Goal: Task Accomplishment & Management: Use online tool/utility

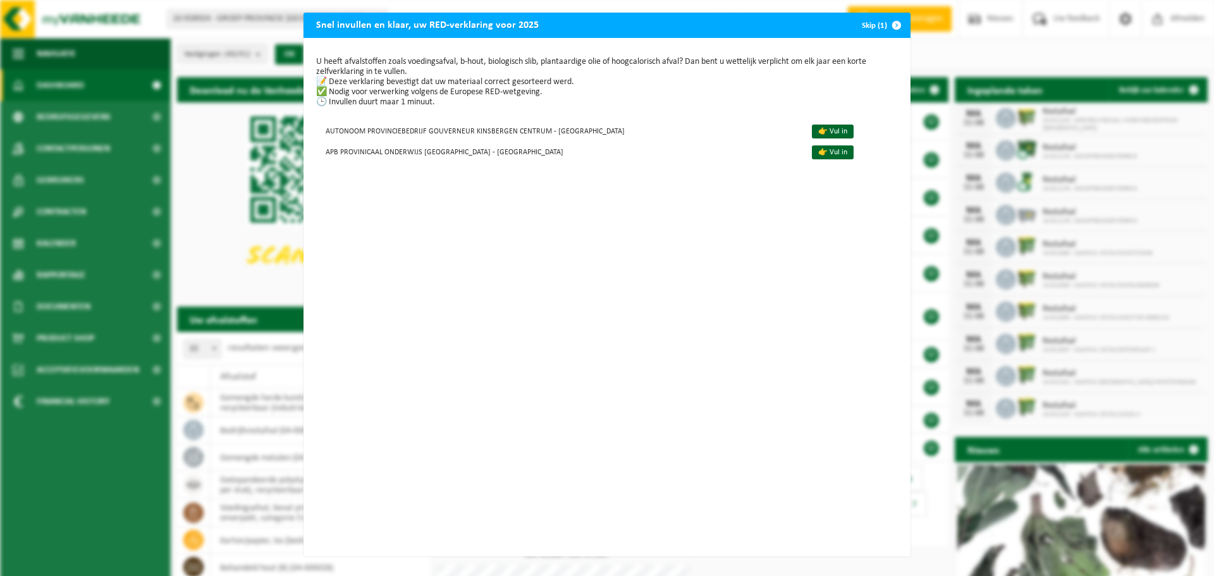
click at [873, 24] on button "Skip (1)" at bounding box center [881, 25] width 58 height 25
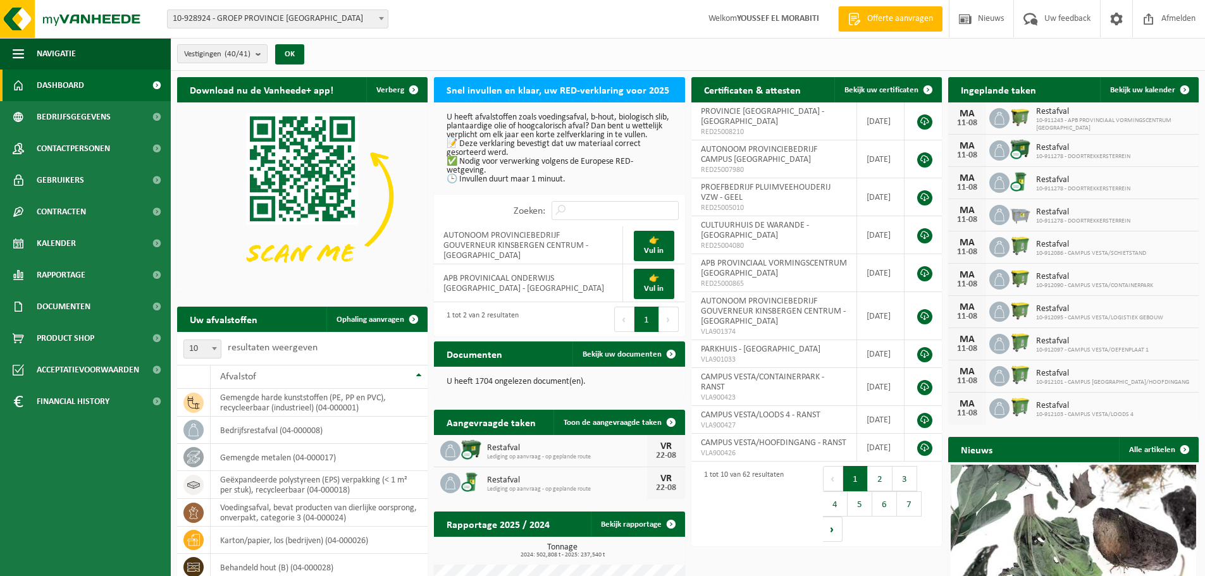
click at [381, 22] on span at bounding box center [381, 18] width 13 height 16
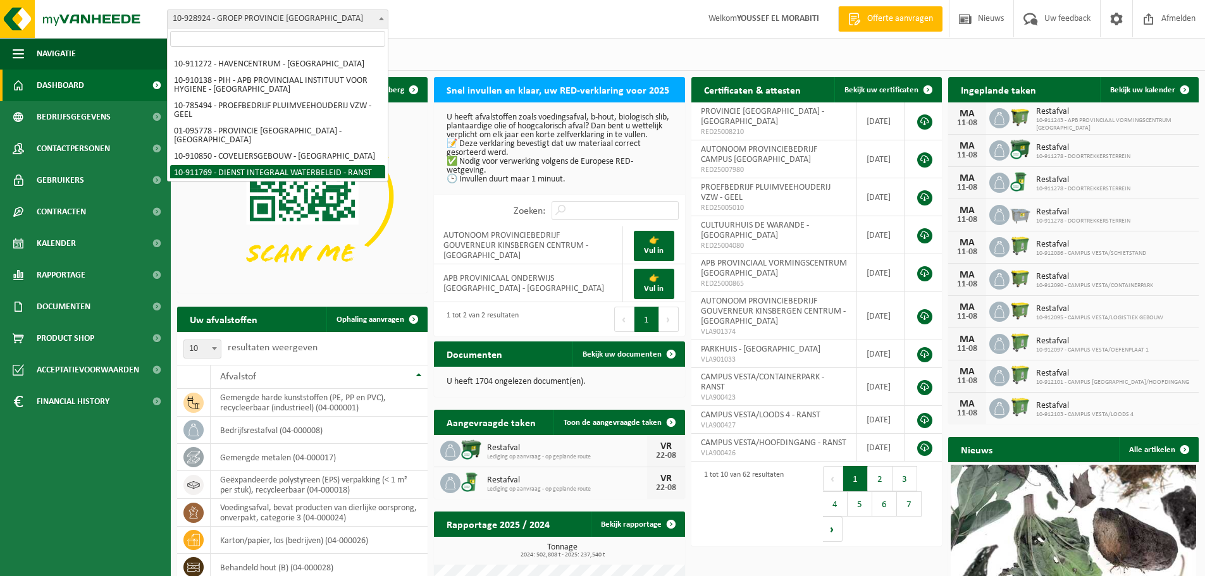
scroll to position [735, 0]
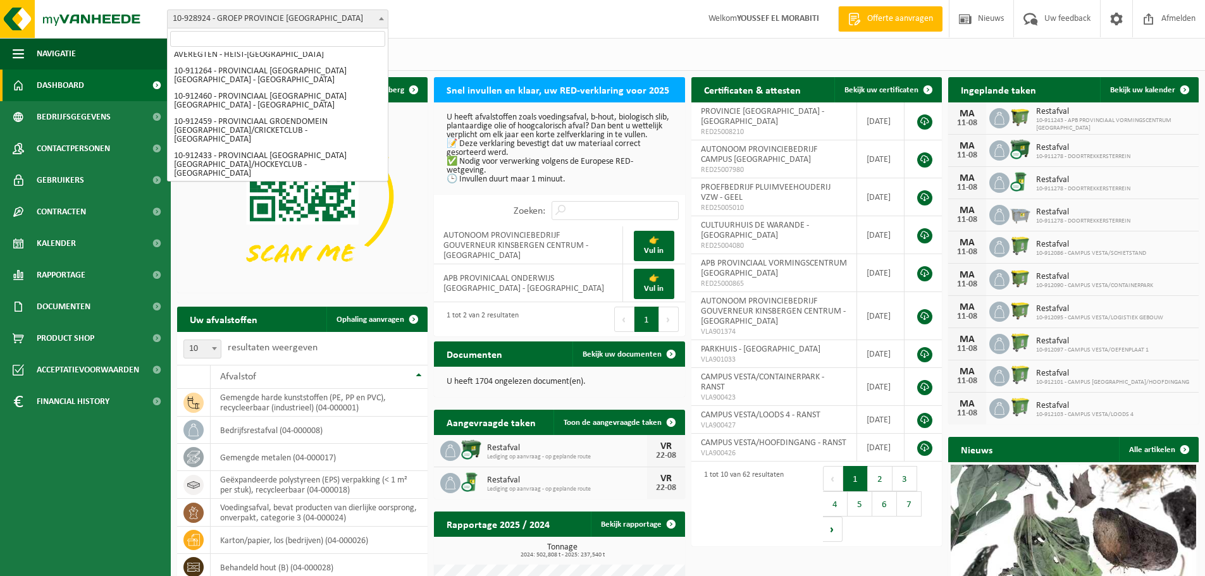
select select "125441"
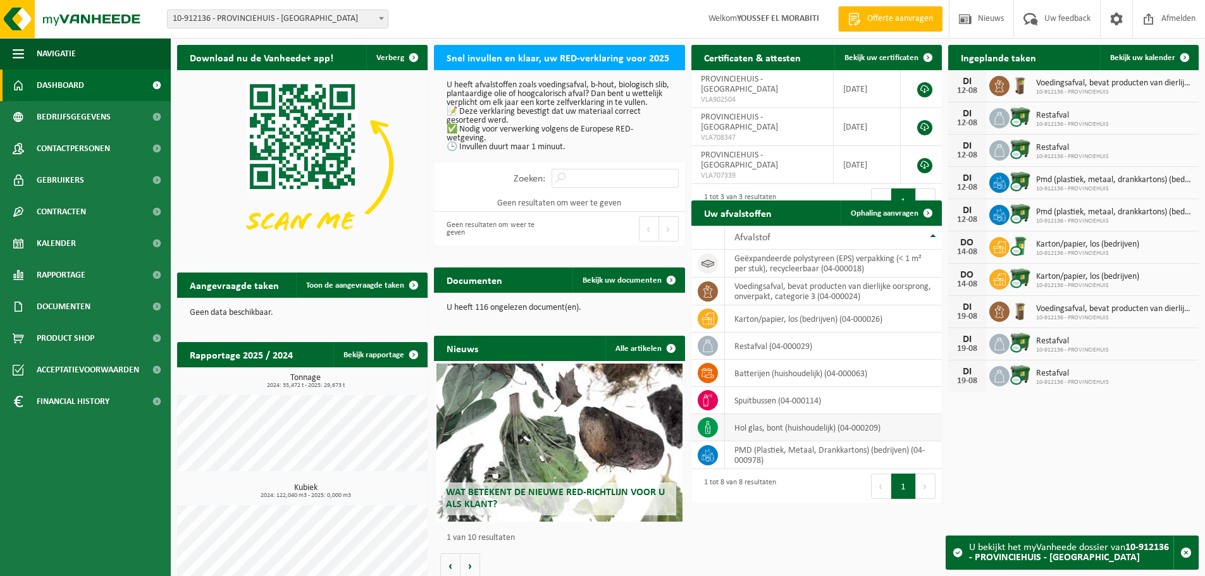
click at [709, 428] on icon at bounding box center [707, 427] width 13 height 13
click at [746, 429] on td "hol glas, bont (huishoudelijk) (04-000209)" at bounding box center [833, 427] width 217 height 27
click at [878, 212] on span "Ophaling aanvragen" at bounding box center [885, 213] width 68 height 8
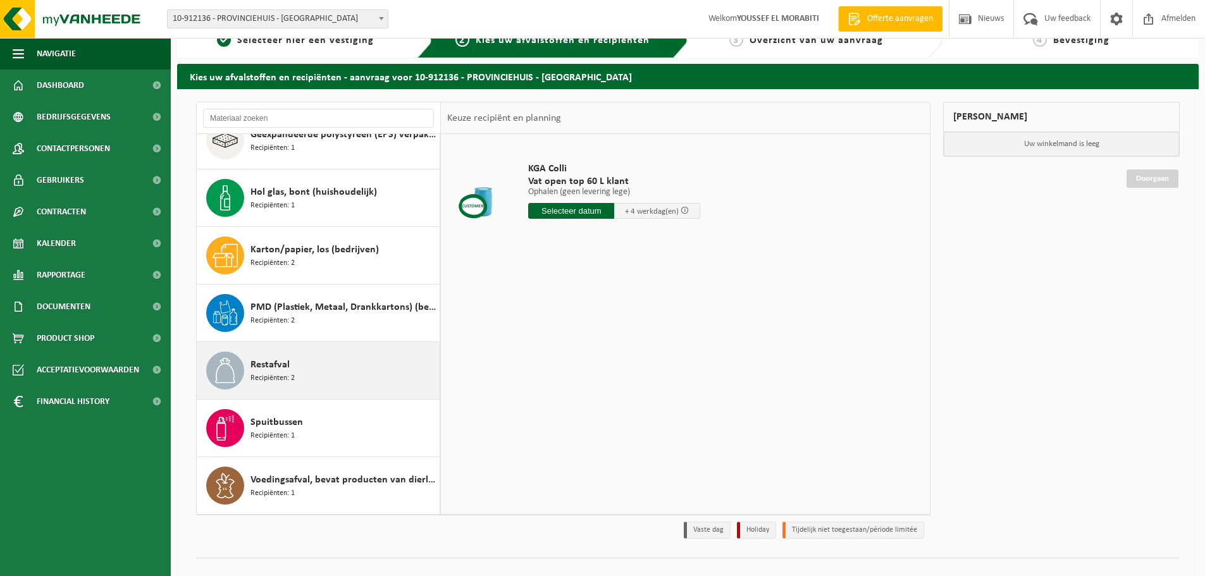
scroll to position [42, 0]
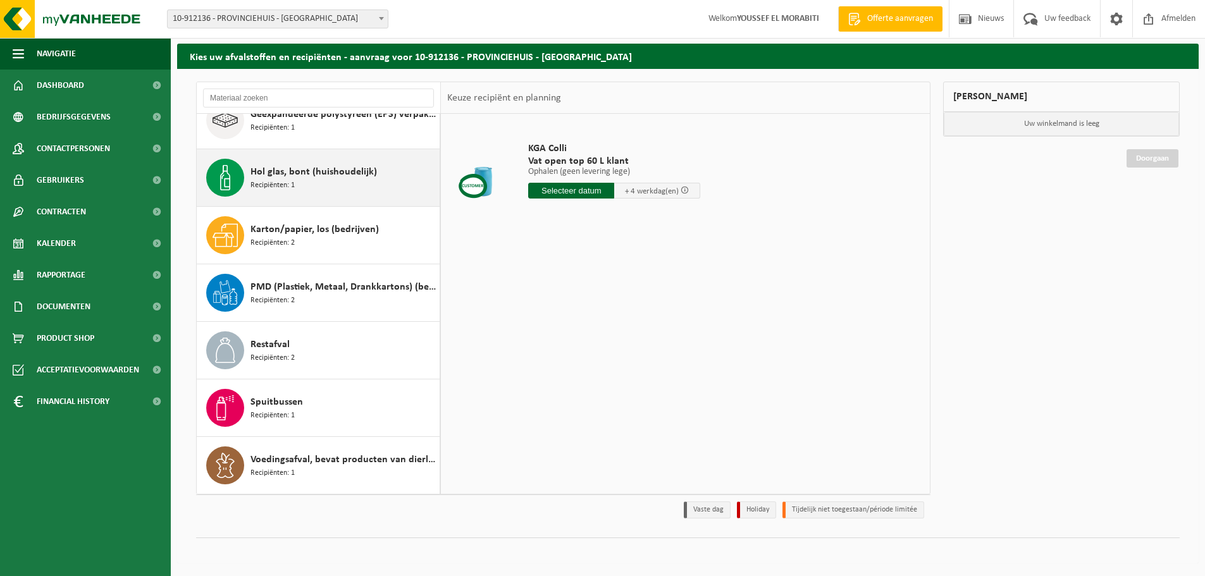
click at [305, 189] on div "Hol glas, bont (huishoudelijk) Recipiënten: 1" at bounding box center [343, 178] width 186 height 38
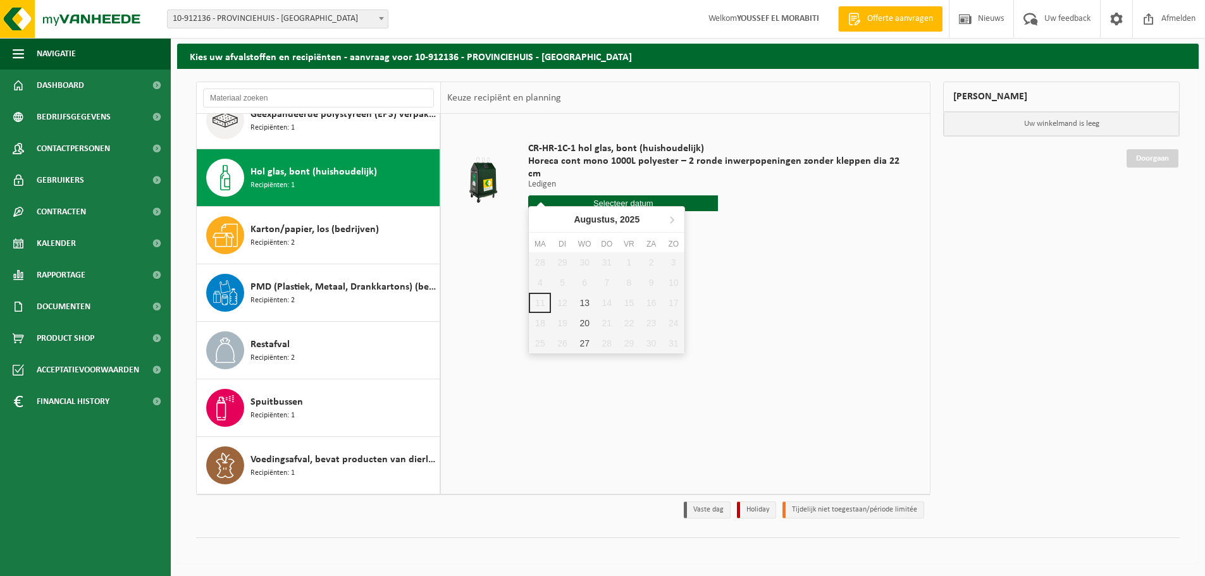
click at [613, 195] on input "text" at bounding box center [623, 203] width 190 height 16
click at [582, 338] on div "27" at bounding box center [585, 343] width 22 height 20
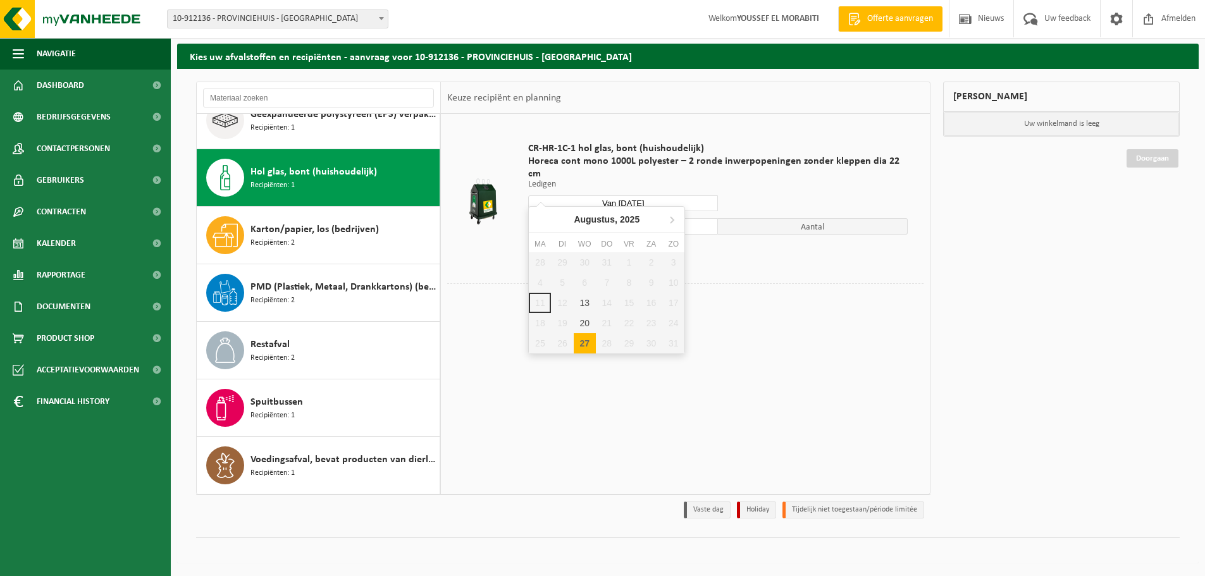
click at [645, 195] on input "Van [DATE]" at bounding box center [623, 203] width 190 height 16
click at [581, 326] on div "20" at bounding box center [585, 323] width 22 height 20
type input "Van 2025-08-20"
click at [580, 241] on button "In winkelmand" at bounding box center [564, 251] width 70 height 20
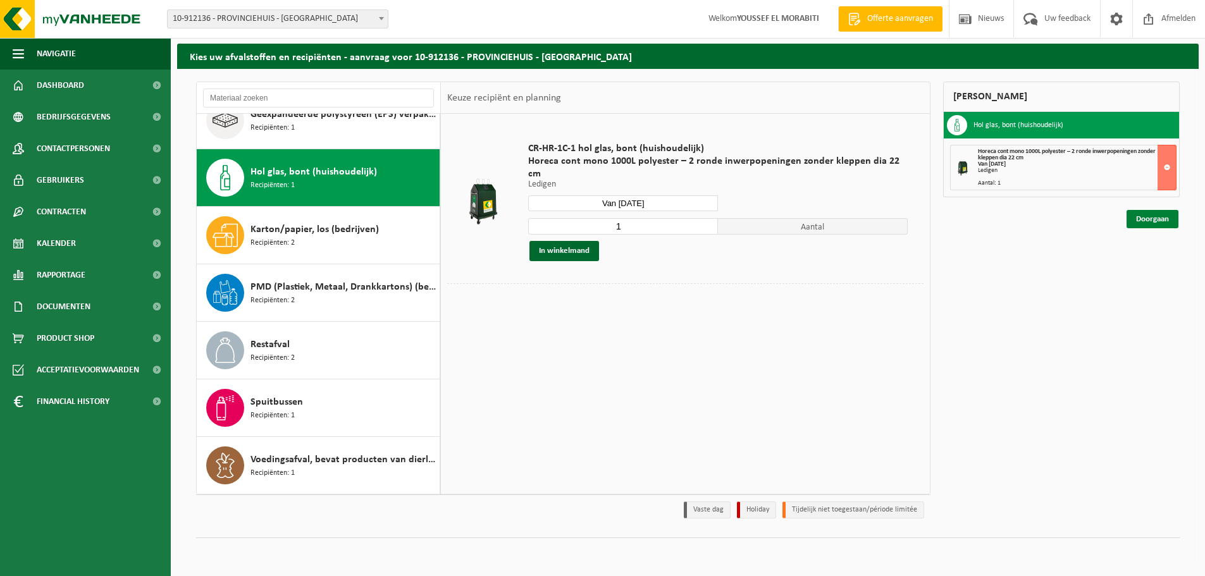
click at [1157, 223] on link "Doorgaan" at bounding box center [1152, 219] width 52 height 18
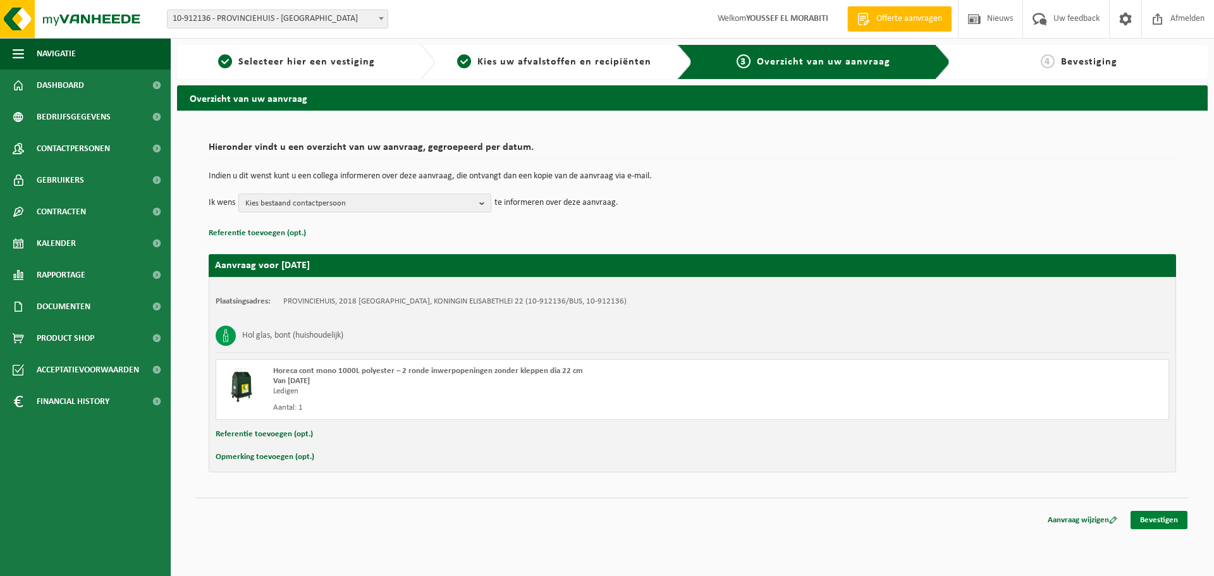
click at [1166, 516] on link "Bevestigen" at bounding box center [1159, 520] width 57 height 18
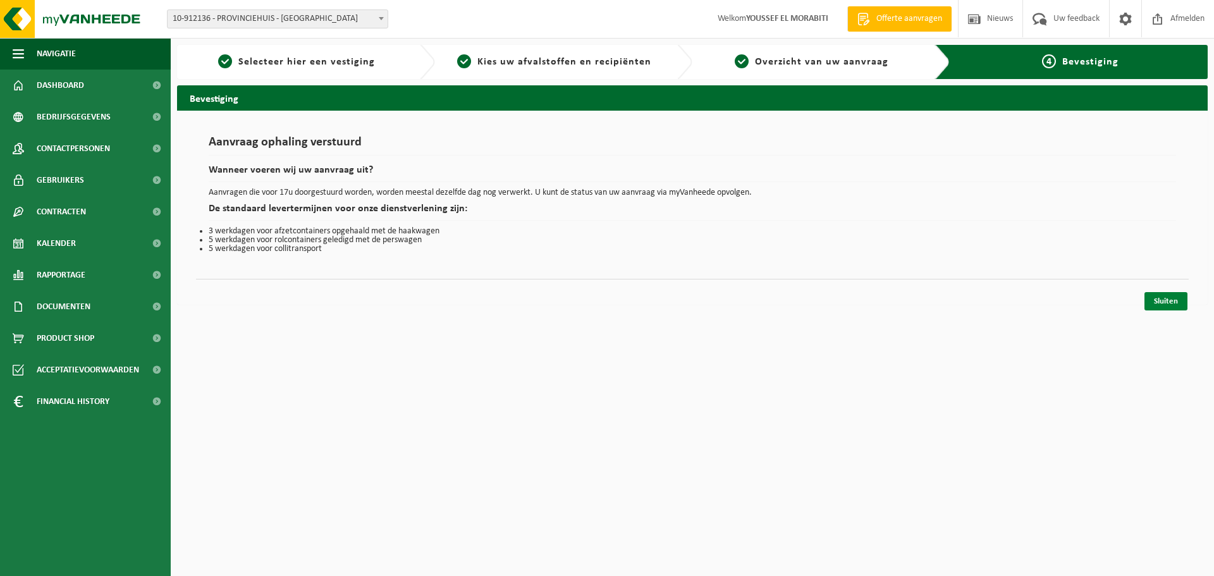
click at [1171, 305] on link "Sluiten" at bounding box center [1166, 301] width 43 height 18
